Goal: Task Accomplishment & Management: Manage account settings

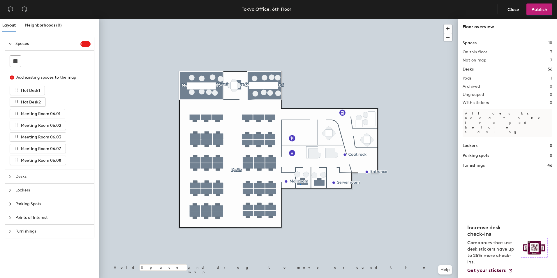
drag, startPoint x: 27, startPoint y: 147, endPoint x: 90, endPoint y: 148, distance: 62.6
click at [300, 19] on div at bounding box center [278, 19] width 359 height 0
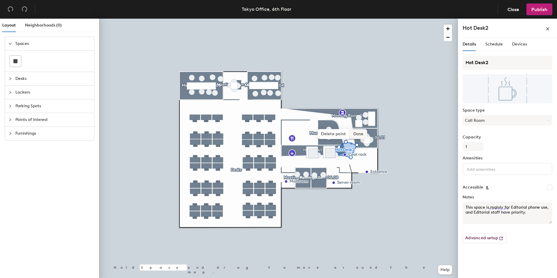
click at [357, 133] on span "Done" at bounding box center [358, 134] width 17 height 10
click at [319, 19] on div at bounding box center [278, 19] width 359 height 0
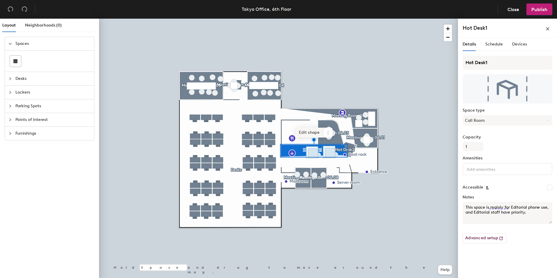
click at [304, 133] on span "Edit shape" at bounding box center [309, 133] width 28 height 10
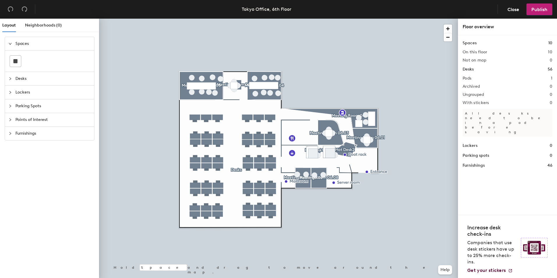
click at [10, 119] on icon "collapsed" at bounding box center [9, 119] width 3 height 3
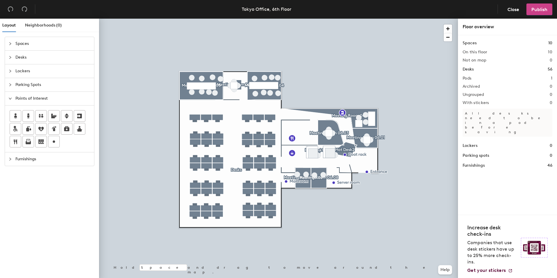
click at [537, 8] on span "Publish" at bounding box center [539, 10] width 16 height 6
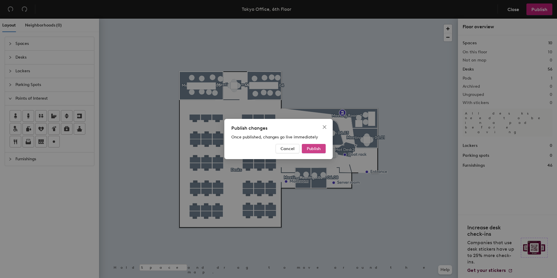
click at [319, 151] on span "Publish" at bounding box center [314, 148] width 14 height 5
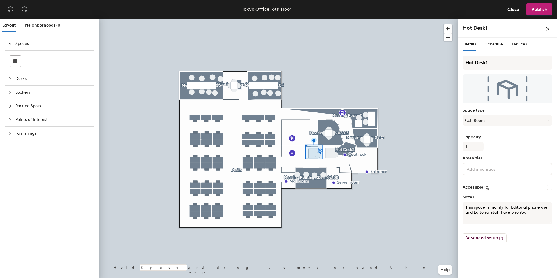
click at [22, 76] on span "Desks" at bounding box center [52, 78] width 75 height 13
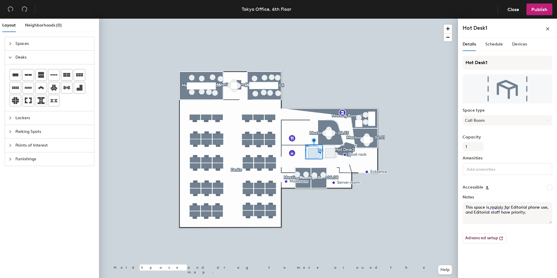
click at [25, 44] on span "Spaces" at bounding box center [52, 43] width 75 height 13
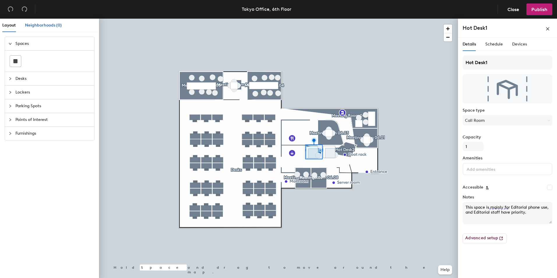
click at [38, 26] on span "Neighborhoods (0)" at bounding box center [43, 25] width 37 height 5
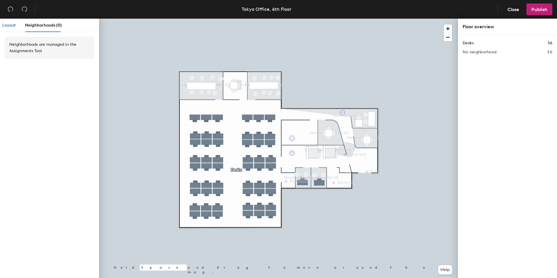
click at [9, 26] on span "Layout" at bounding box center [8, 25] width 13 height 5
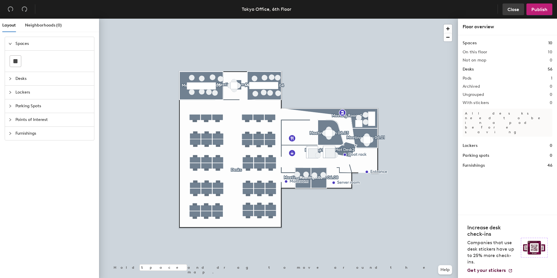
click at [517, 8] on span "Close" at bounding box center [513, 10] width 12 height 6
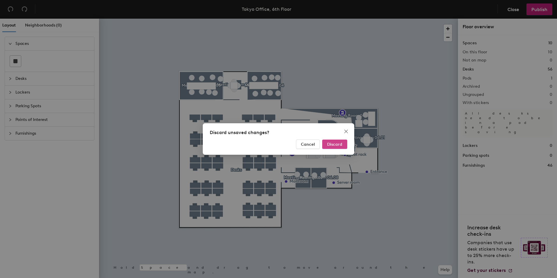
click at [336, 144] on span "Discard" at bounding box center [334, 144] width 15 height 5
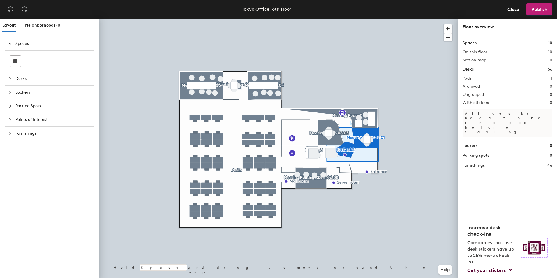
click at [292, 19] on div at bounding box center [278, 19] width 359 height 0
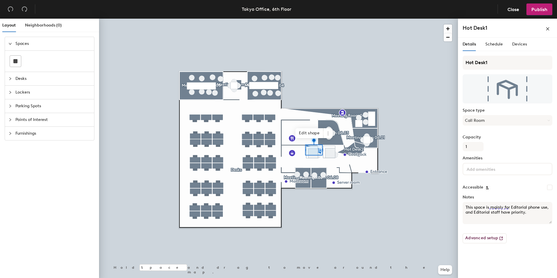
click at [359, 19] on div at bounding box center [278, 19] width 359 height 0
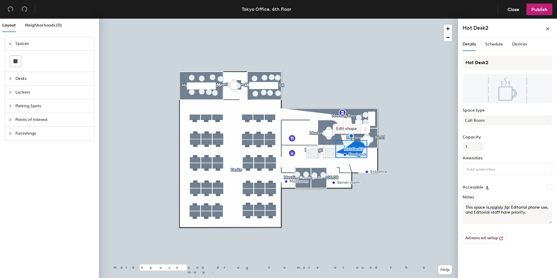
click at [342, 127] on span "Edit shape" at bounding box center [347, 129] width 28 height 10
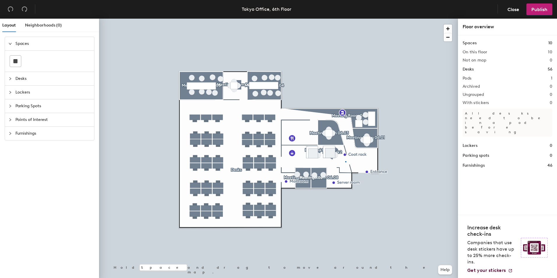
click at [345, 19] on div at bounding box center [278, 19] width 359 height 0
click at [538, 8] on span "Publish" at bounding box center [539, 10] width 16 height 6
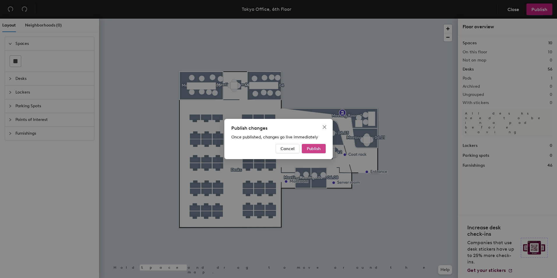
click at [313, 144] on button "Publish" at bounding box center [314, 148] width 24 height 9
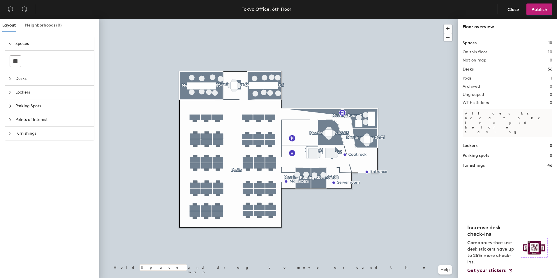
click at [268, 19] on div at bounding box center [278, 19] width 359 height 0
click at [513, 7] on span "Close" at bounding box center [513, 10] width 12 height 6
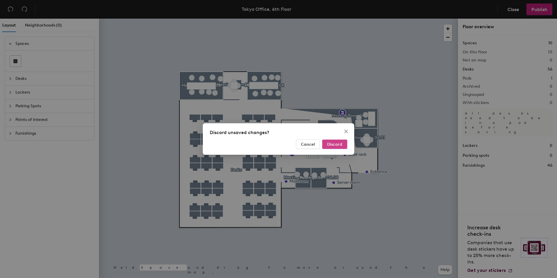
click at [341, 139] on div "Discard unsaved changes? Cancel Discard" at bounding box center [278, 138] width 151 height 31
click at [340, 145] on span "Discard" at bounding box center [334, 144] width 15 height 5
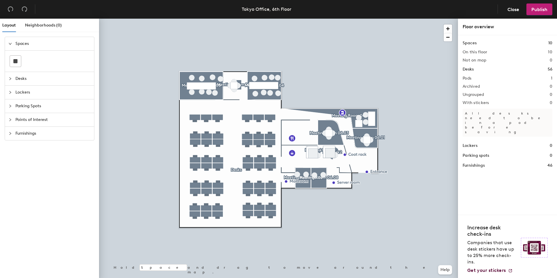
click at [470, 68] on h1 "Desks" at bounding box center [468, 69] width 11 height 6
click at [15, 74] on div "Desks" at bounding box center [49, 78] width 89 height 13
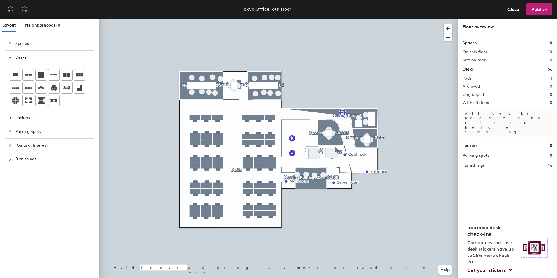
click at [23, 117] on span "Lockers" at bounding box center [52, 117] width 75 height 13
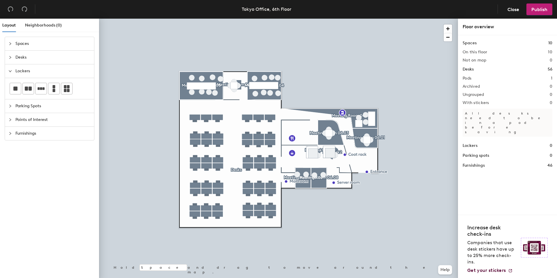
click at [479, 200] on div "Spaces 10 On this floor 10 Not on map 0 Desks 56 Pods 1 Archived 0 Ungrouped 0 …" at bounding box center [507, 124] width 99 height 179
click at [517, 7] on span "Close" at bounding box center [513, 10] width 12 height 6
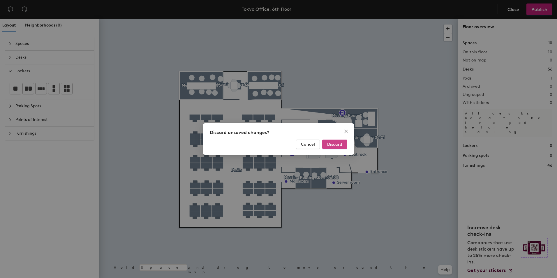
click at [341, 143] on span "Discard" at bounding box center [334, 144] width 15 height 5
